Goal: Subscribe to service/newsletter

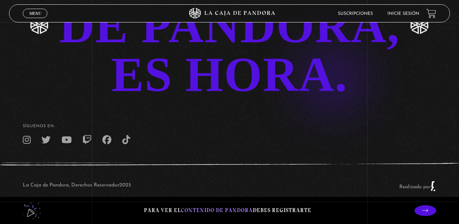
scroll to position [1511, 0]
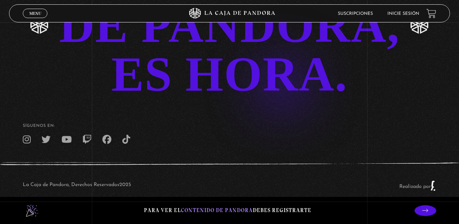
click at [271, 75] on div "SÉ PARTE DE PANDORA, ES HORA." at bounding box center [229, 25] width 341 height 147
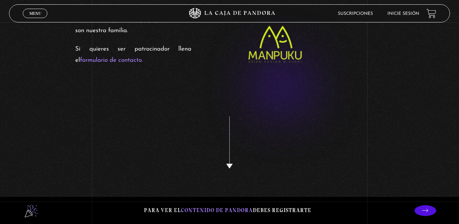
scroll to position [1214, 0]
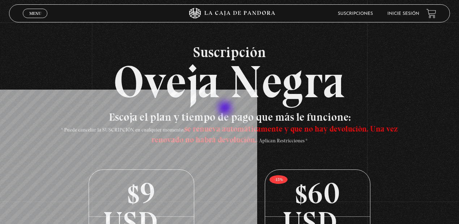
click at [226, 105] on h2 "Suscripción Oveja Negra" at bounding box center [229, 75] width 441 height 60
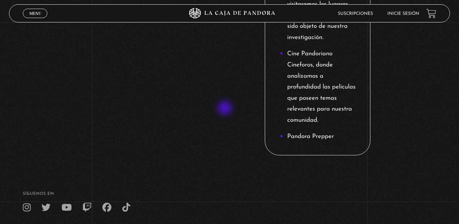
scroll to position [1188, 0]
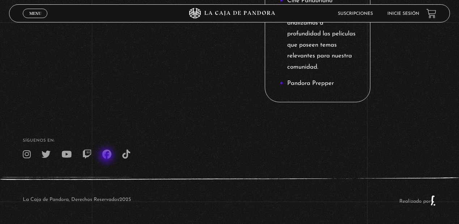
click at [107, 156] on icon at bounding box center [106, 154] width 9 height 9
